Goal: Task Accomplishment & Management: Manage account settings

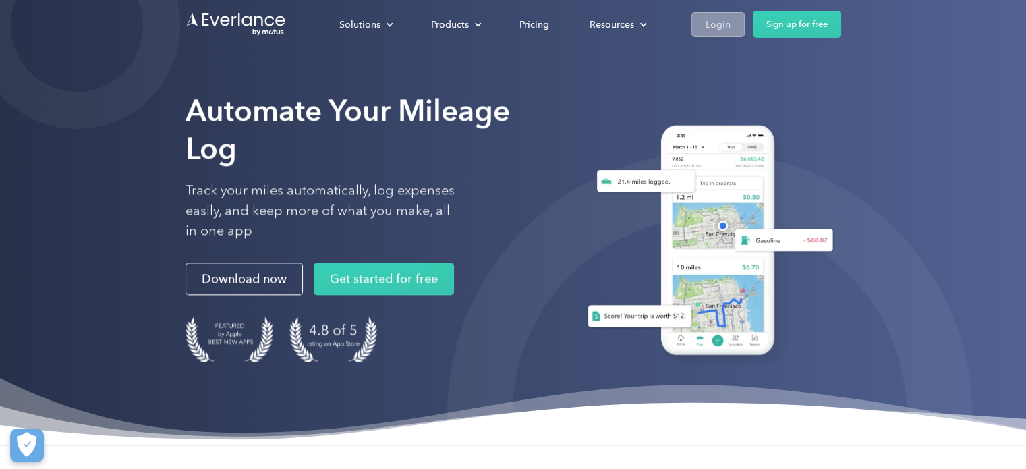
click at [709, 19] on div "Login" at bounding box center [717, 24] width 25 height 17
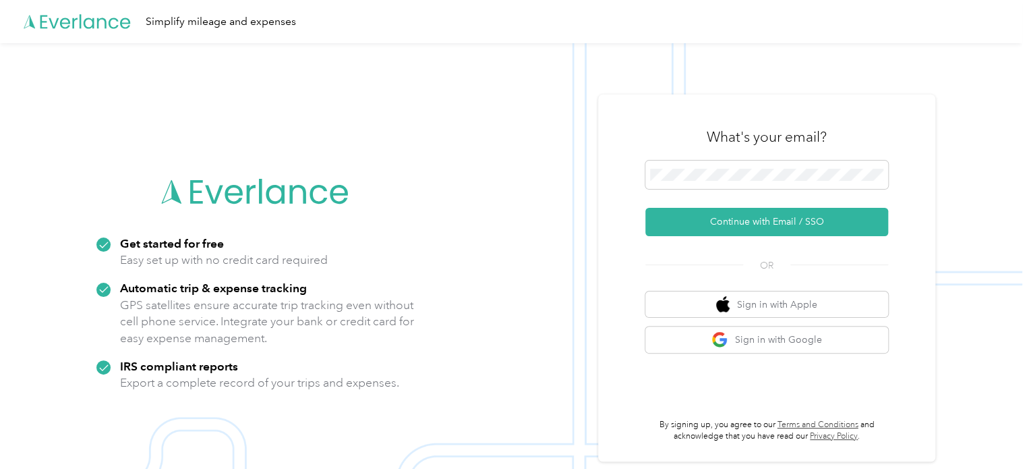
click at [797, 158] on div "What's your email?" at bounding box center [766, 136] width 243 height 47
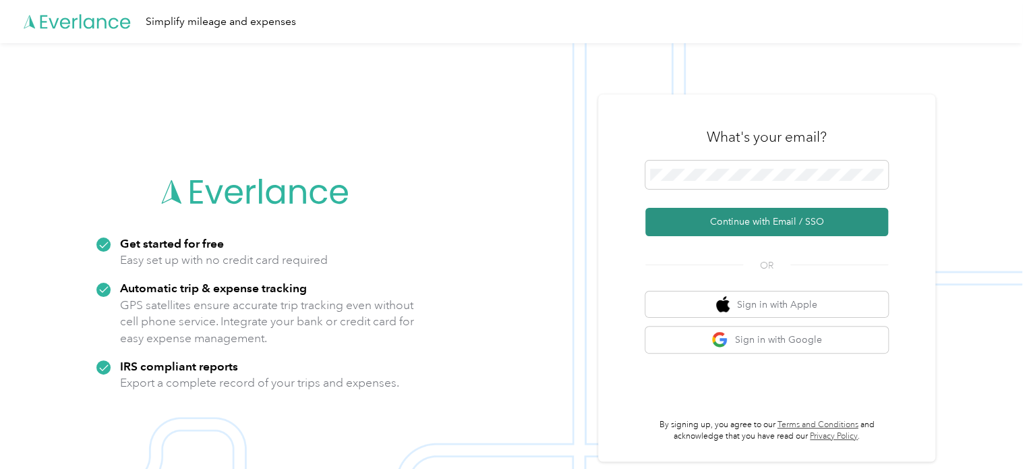
click at [786, 222] on button "Continue with Email / SSO" at bounding box center [766, 222] width 243 height 28
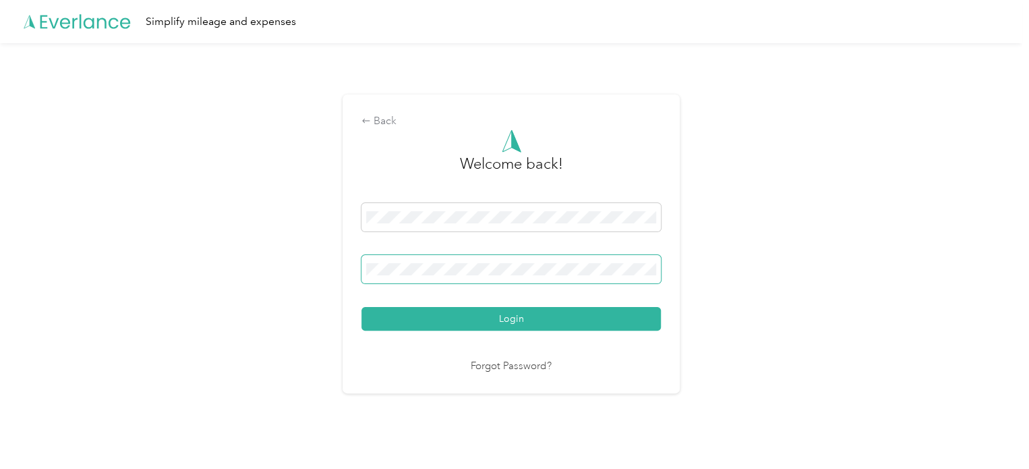
click at [361, 307] on button "Login" at bounding box center [510, 319] width 299 height 24
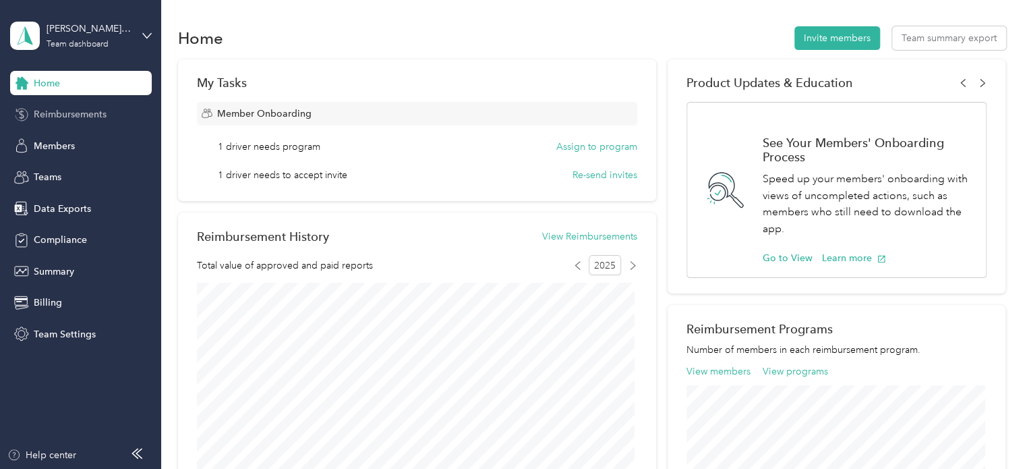
click at [70, 116] on span "Reimbursements" at bounding box center [70, 114] width 73 height 14
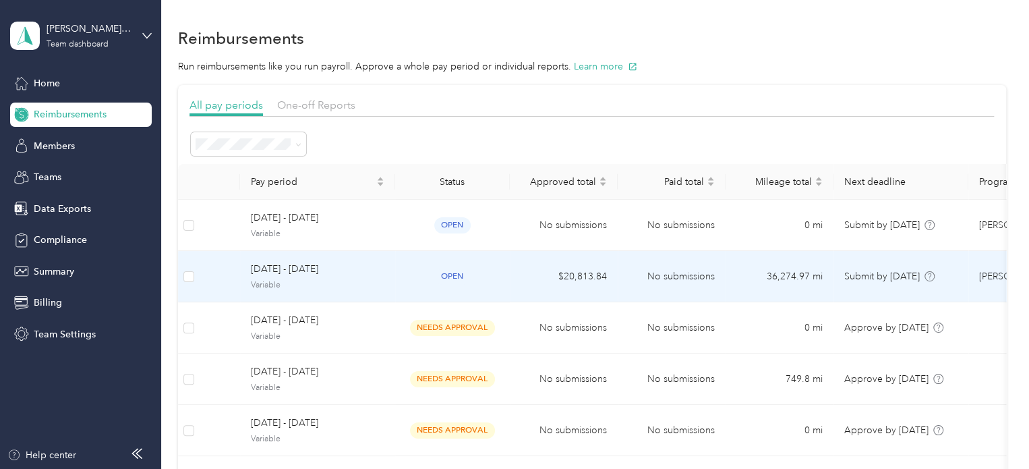
click at [314, 269] on span "[DATE] - [DATE]" at bounding box center [318, 269] width 134 height 15
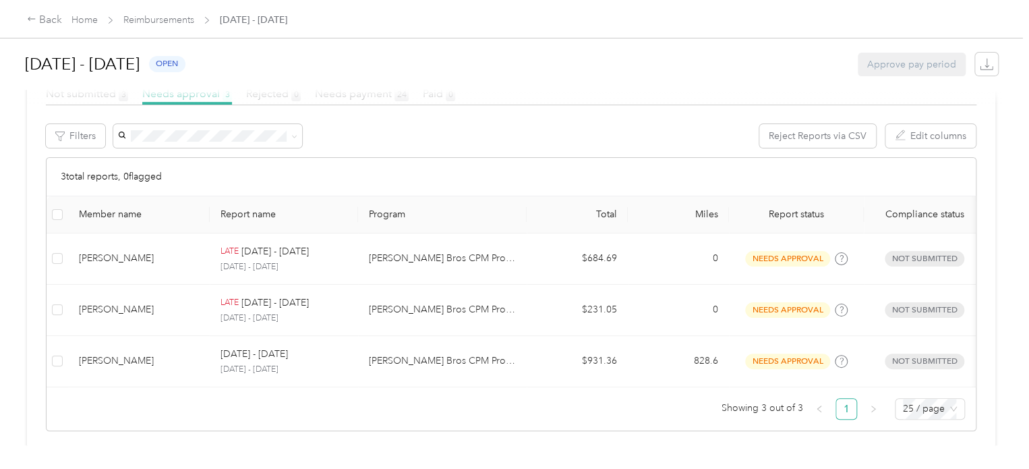
scroll to position [210, 0]
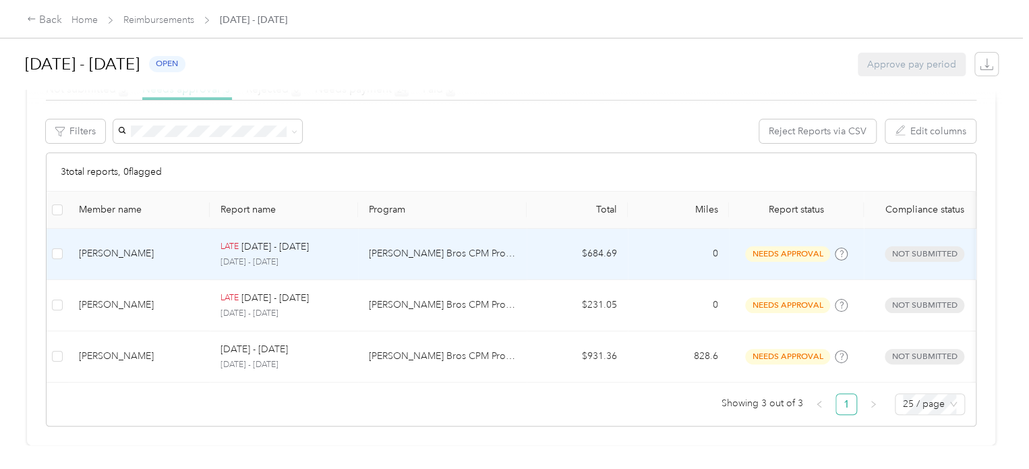
click at [132, 255] on div "[PERSON_NAME]" at bounding box center [139, 253] width 120 height 15
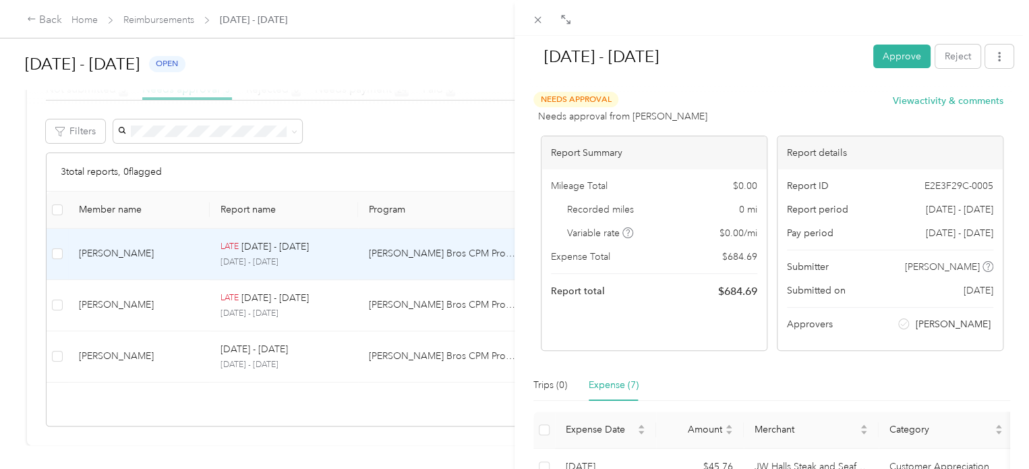
click at [619, 390] on div "Expense (7)" at bounding box center [614, 385] width 50 height 15
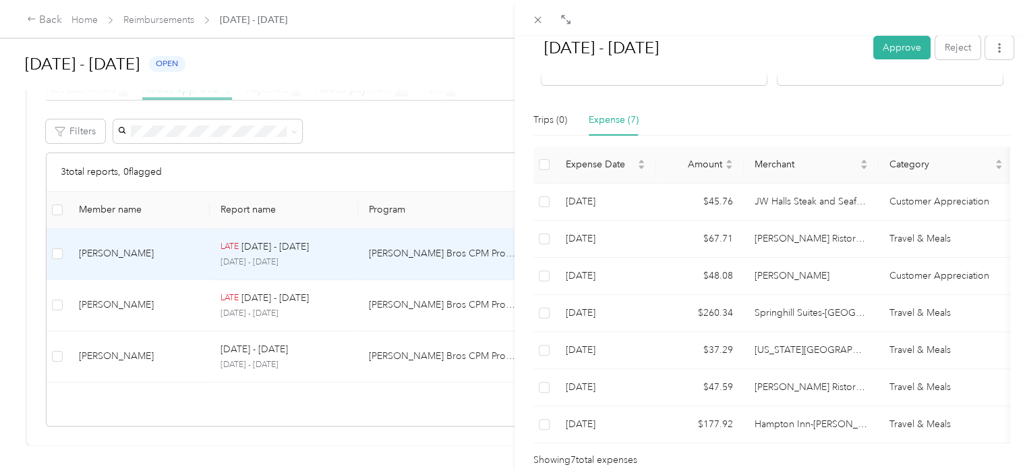
scroll to position [274, 0]
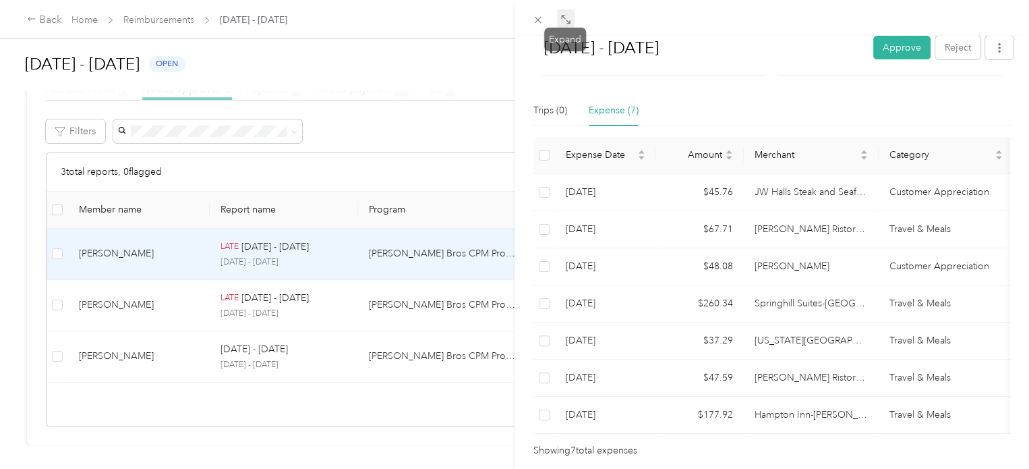
click at [561, 18] on icon at bounding box center [563, 17] width 4 height 4
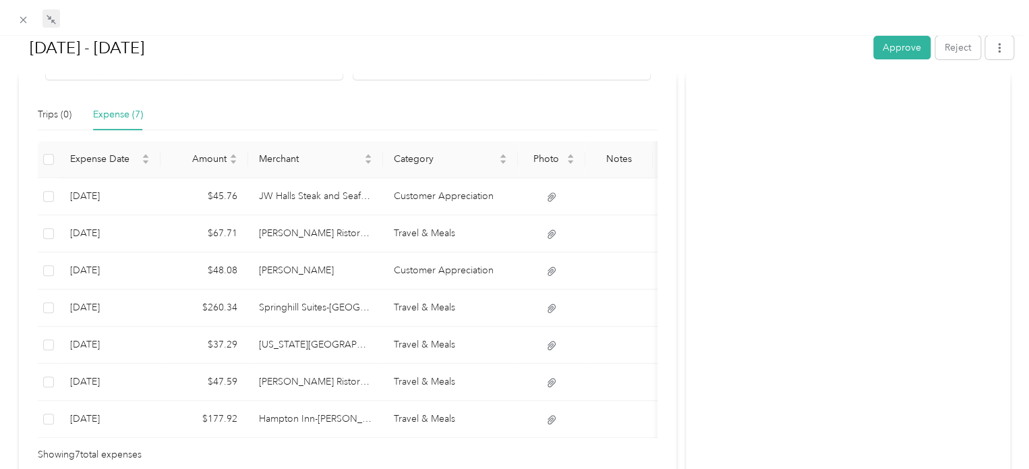
scroll to position [280, 0]
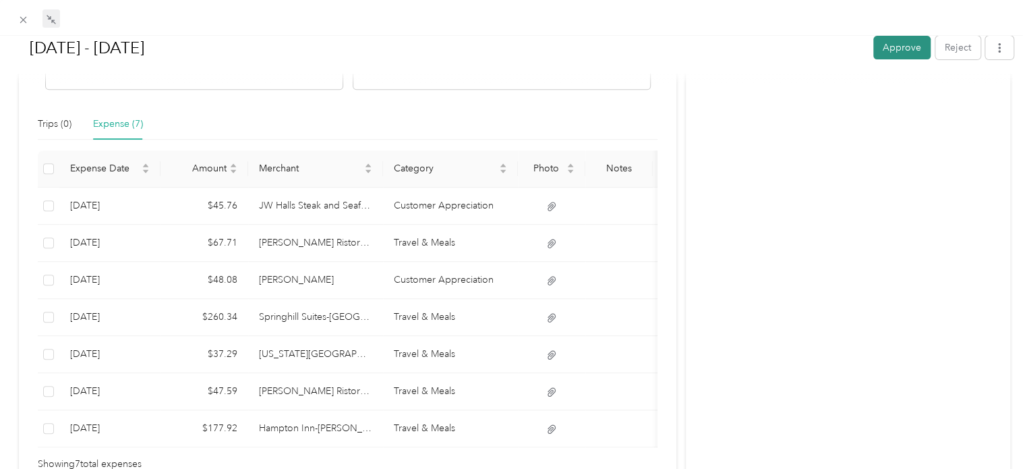
click at [888, 57] on button "Approve" at bounding box center [901, 48] width 57 height 24
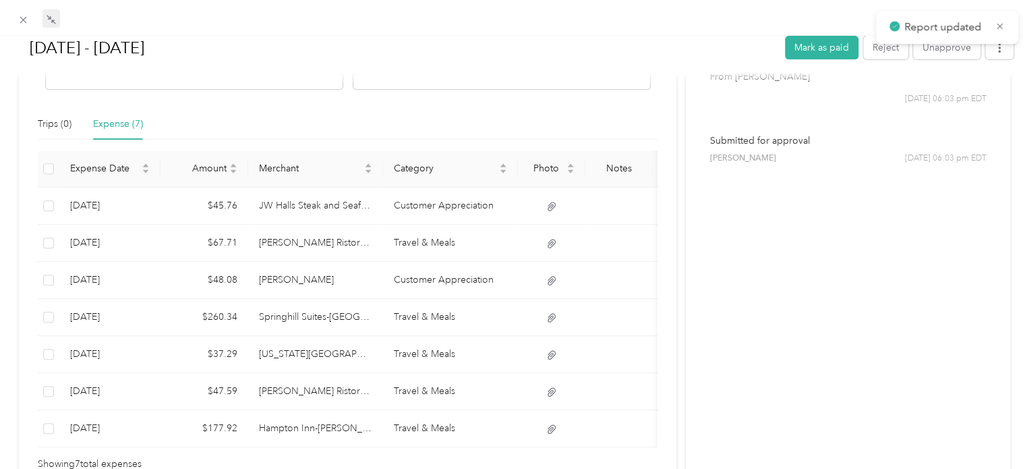
scroll to position [178, 0]
click at [26, 22] on icon at bounding box center [23, 20] width 7 height 7
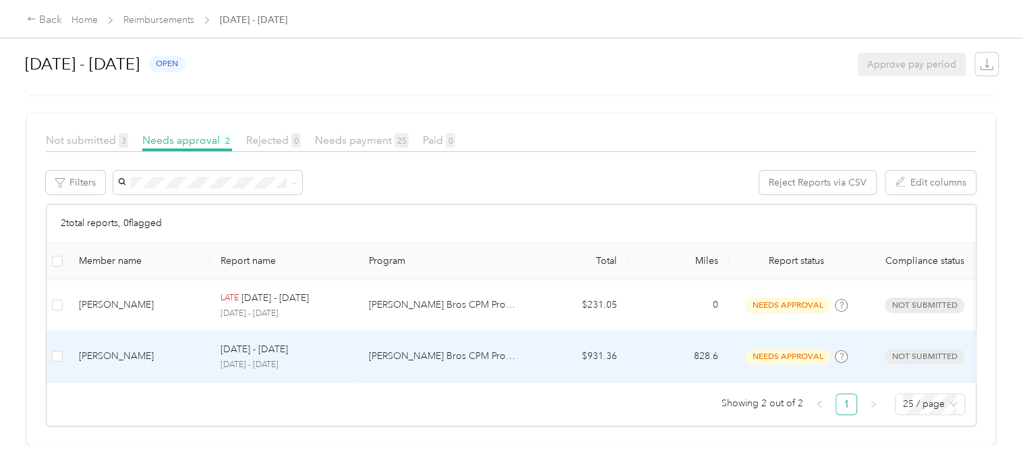
click at [140, 349] on div "[PERSON_NAME]" at bounding box center [139, 356] width 120 height 15
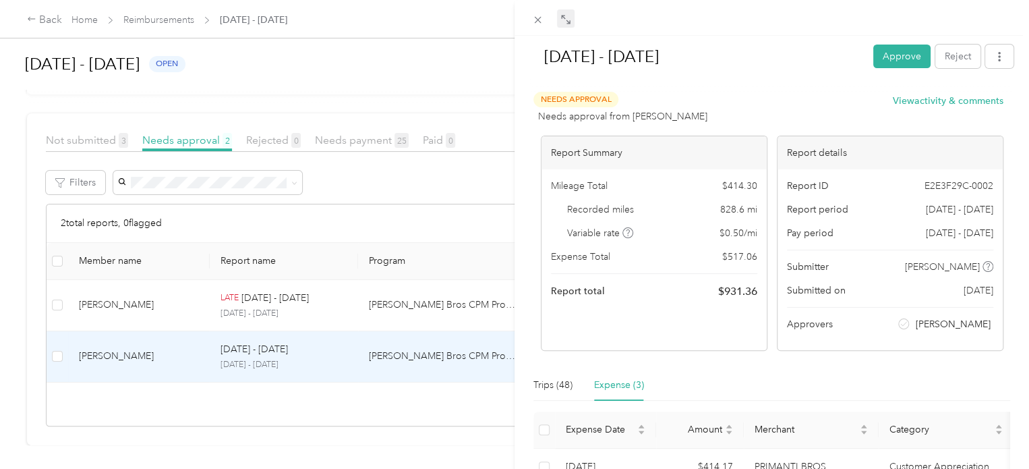
click at [564, 23] on icon at bounding box center [565, 19] width 11 height 11
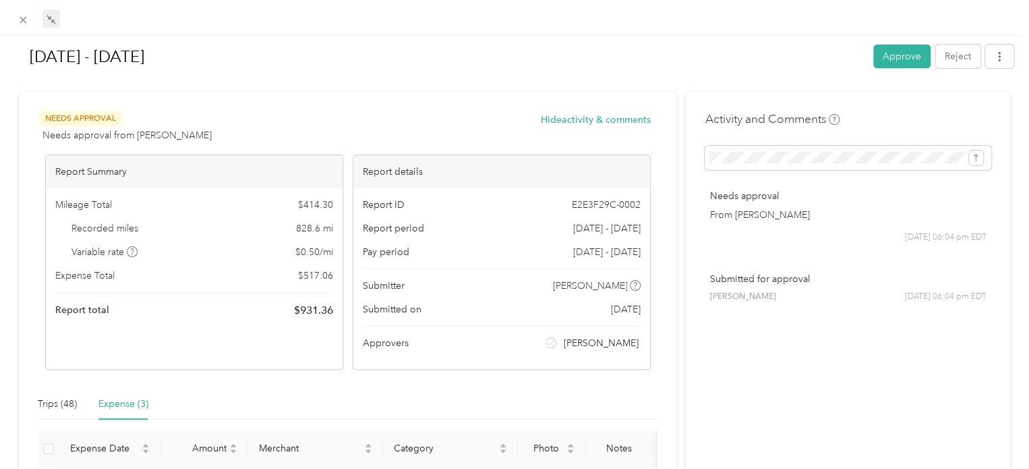
click at [128, 405] on div "Expense (3)" at bounding box center [123, 404] width 50 height 15
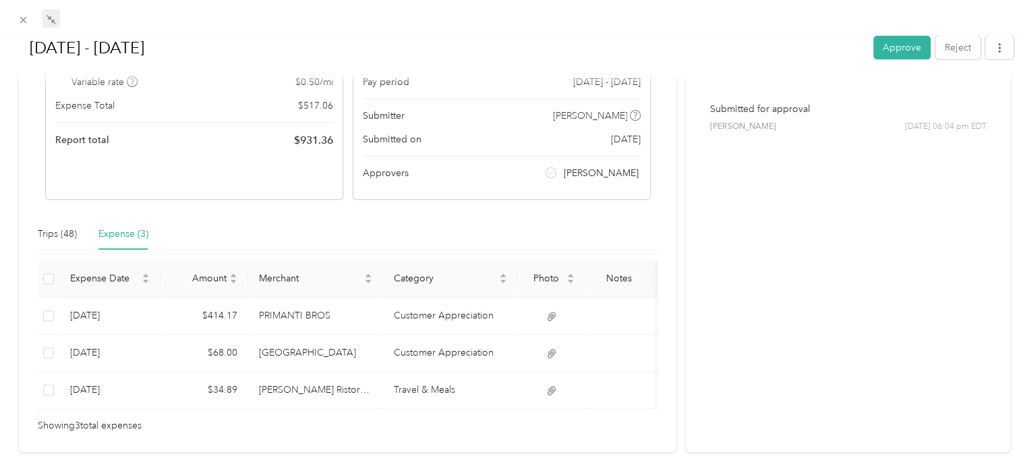
scroll to position [90, 0]
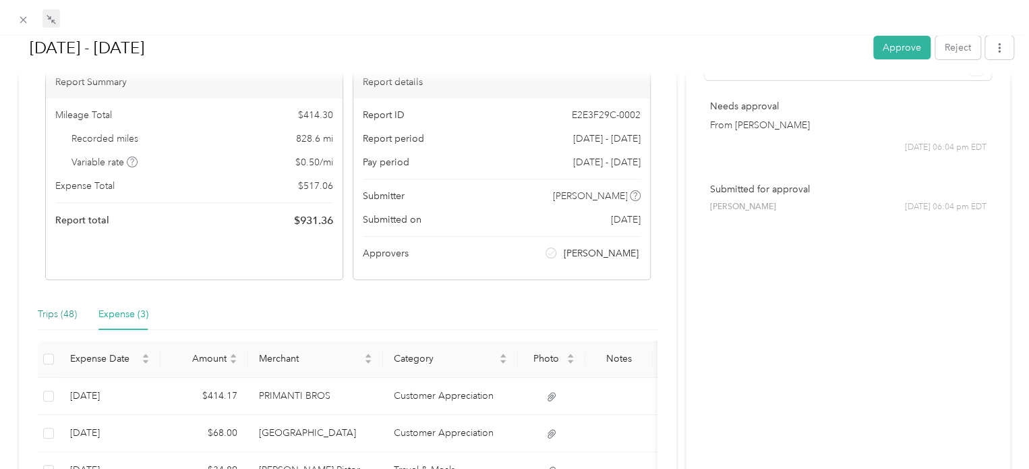
click at [65, 310] on div "Trips (48)" at bounding box center [57, 314] width 39 height 15
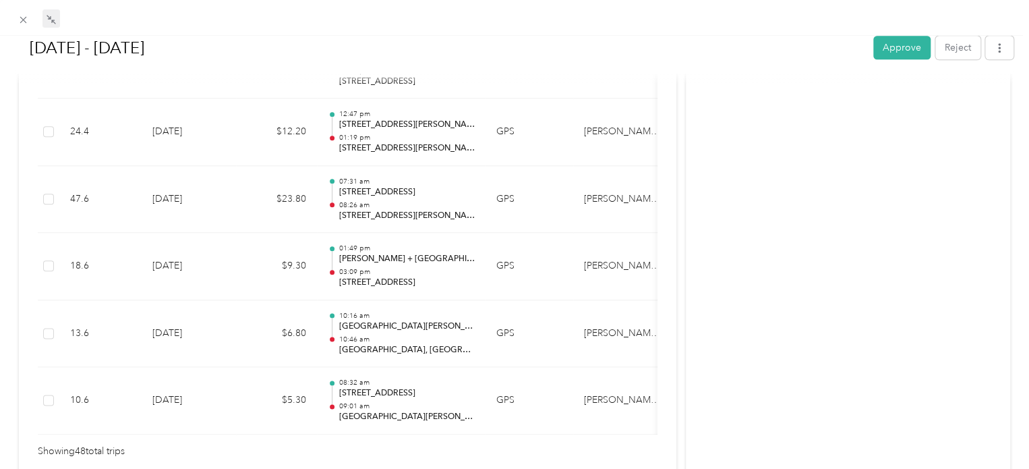
scroll to position [3262, 0]
click at [20, 18] on icon at bounding box center [23, 19] width 11 height 11
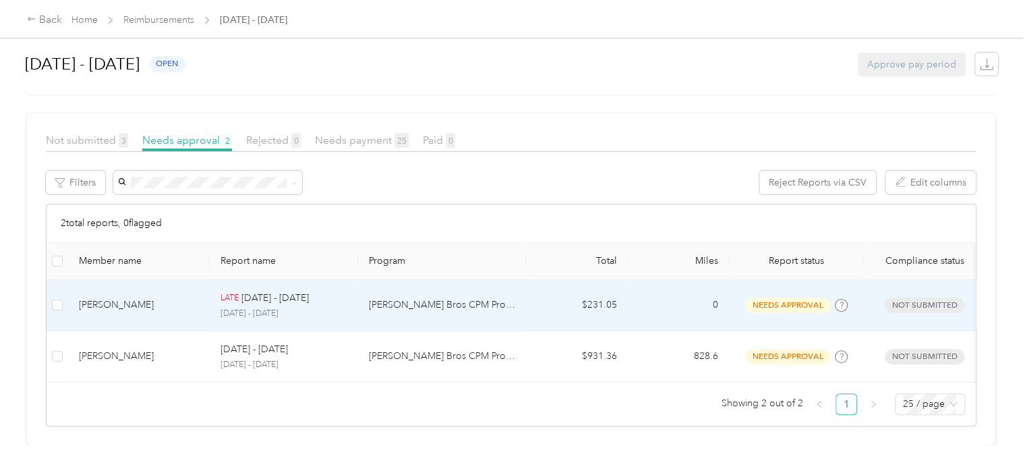
click at [138, 297] on div "[PERSON_NAME]" at bounding box center [139, 304] width 120 height 15
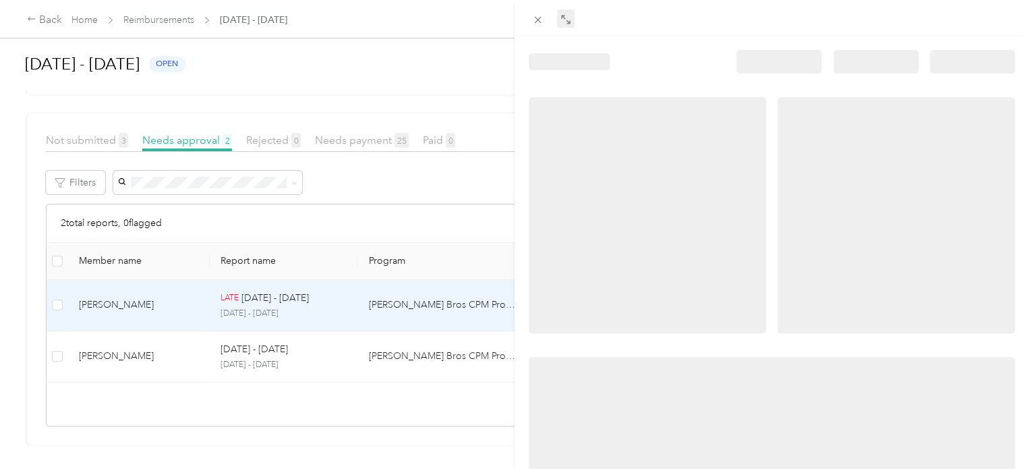
click at [560, 17] on icon at bounding box center [565, 19] width 11 height 11
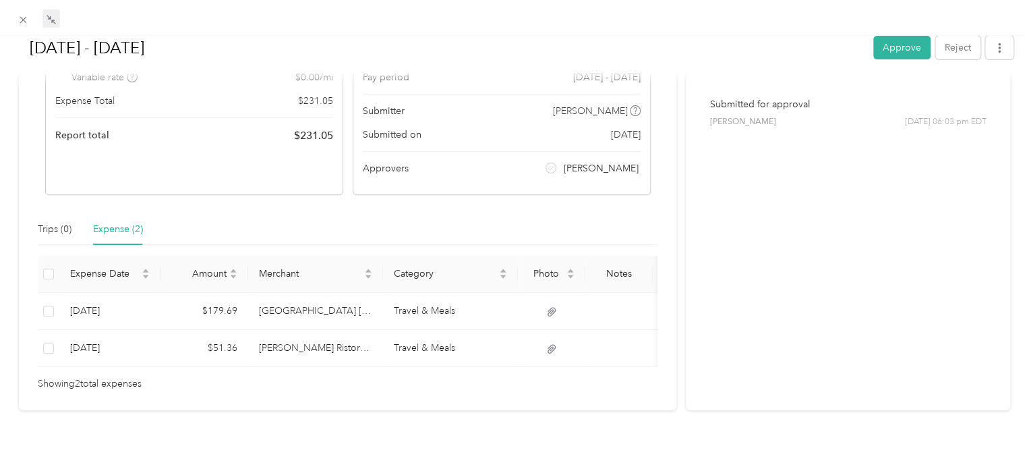
scroll to position [175, 0]
click at [26, 468] on div "[DATE] - [DATE] Approve Reject Needs Approval Needs approval from [PERSON_NAME]…" at bounding box center [511, 469] width 1022 height 0
click at [18, 24] on icon at bounding box center [23, 19] width 11 height 11
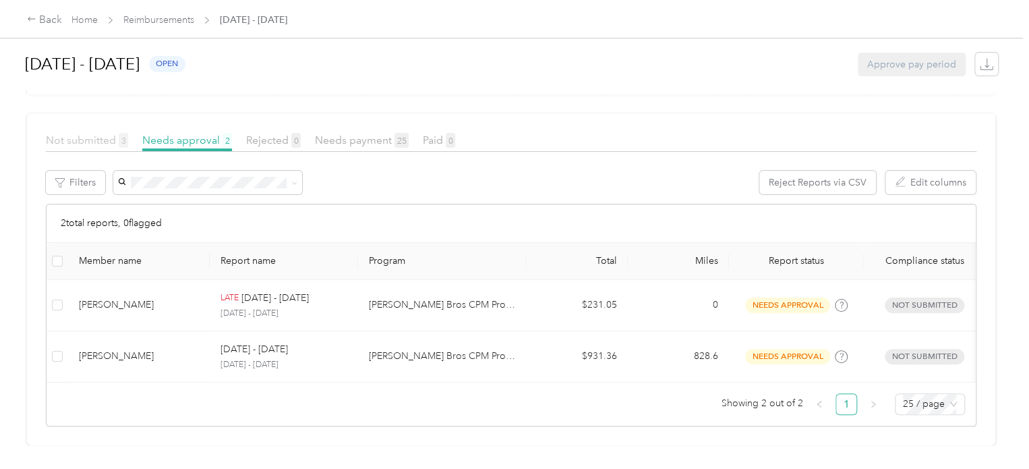
click at [80, 134] on span "Not submitted 3" at bounding box center [87, 140] width 82 height 13
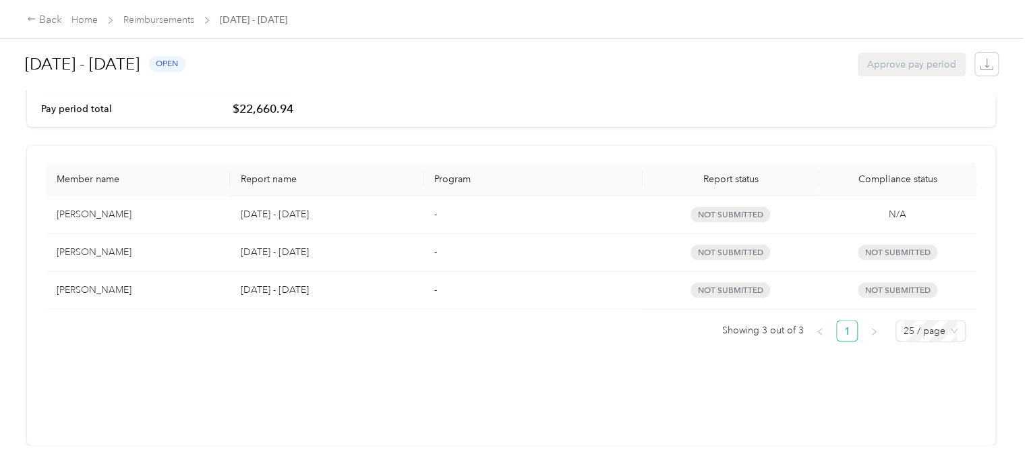
scroll to position [136, 0]
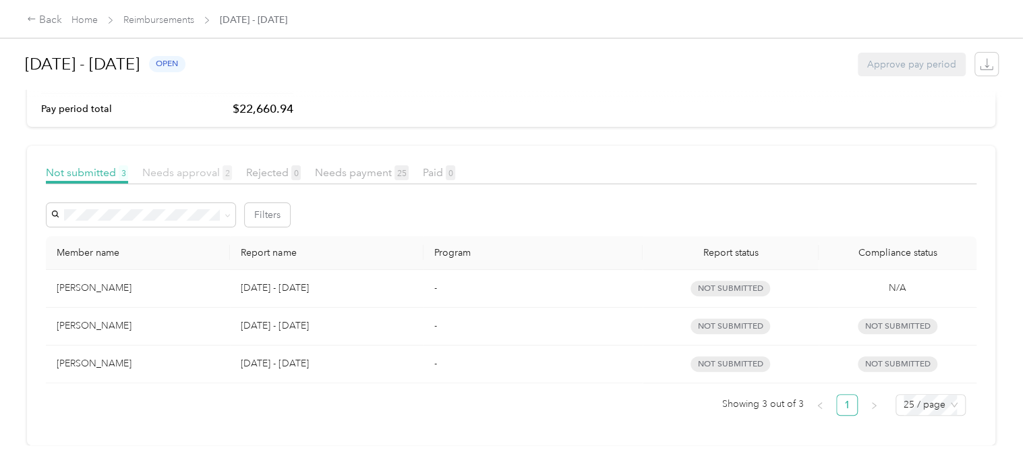
click at [194, 166] on span "Needs approval 2" at bounding box center [187, 172] width 90 height 13
